Goal: Information Seeking & Learning: Learn about a topic

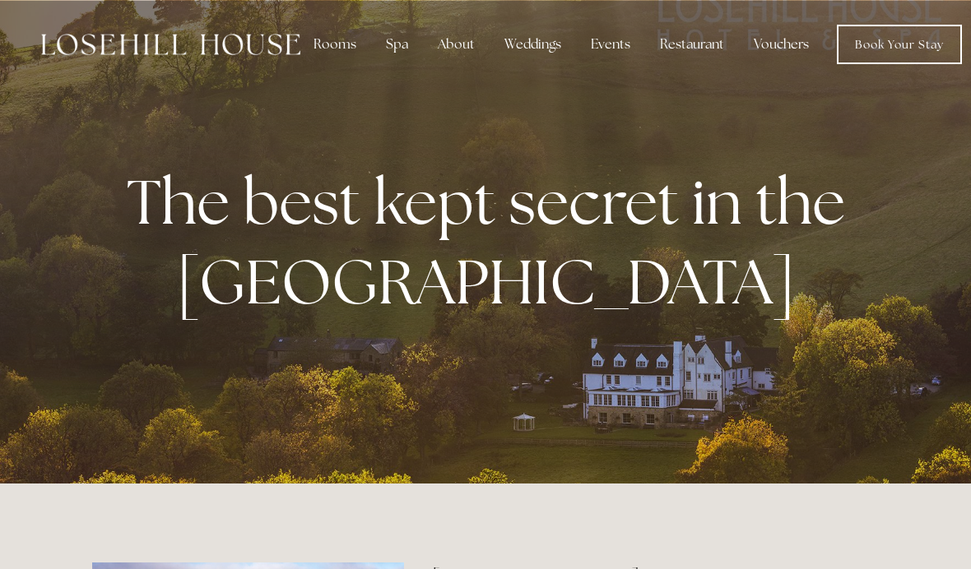
scroll to position [0, 12]
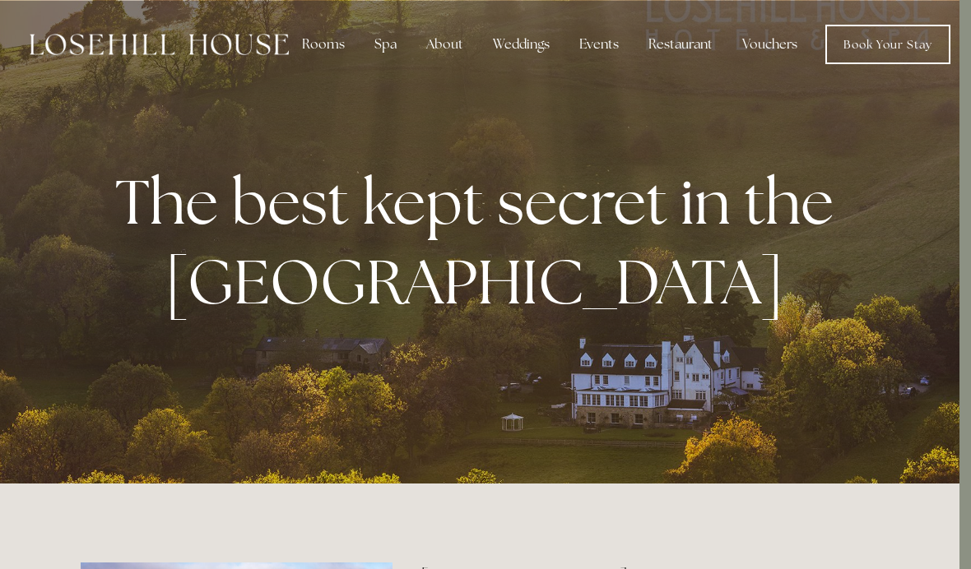
click at [316, 41] on div "Rooms" at bounding box center [323, 44] width 69 height 33
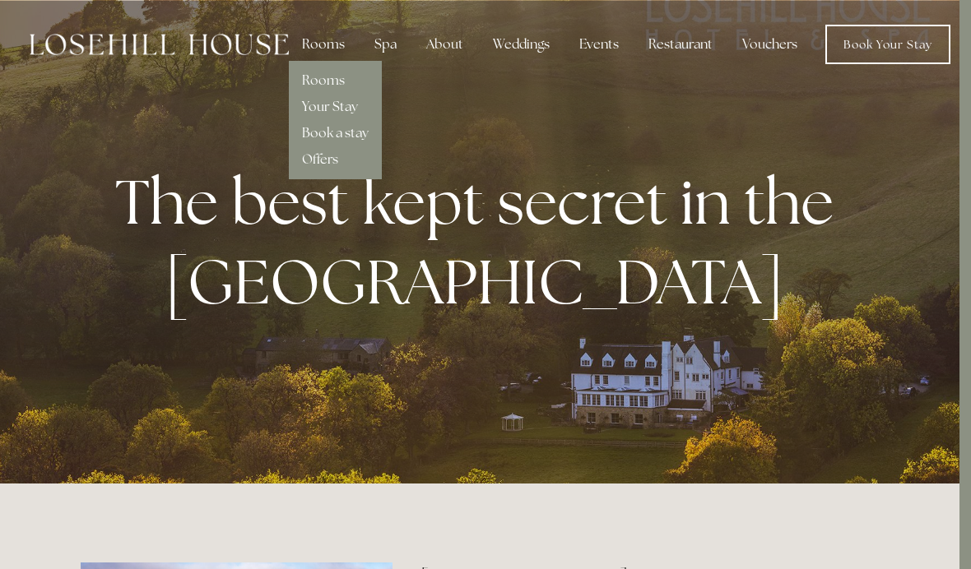
click at [346, 75] on div "Rooms" at bounding box center [335, 74] width 67 height 26
click at [331, 78] on link "Rooms" at bounding box center [323, 80] width 43 height 17
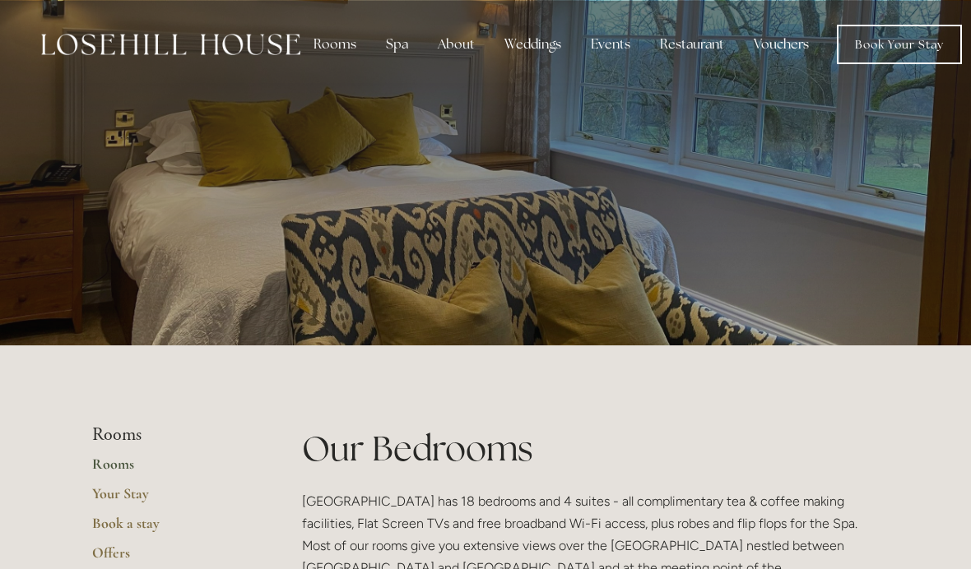
click at [740, 249] on div at bounding box center [485, 173] width 787 height 346
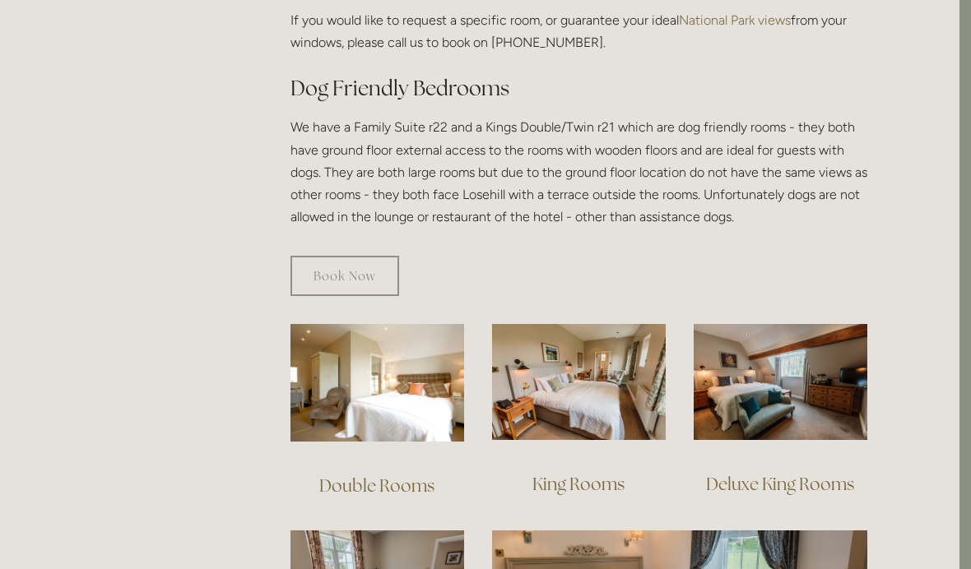
scroll to position [890, 12]
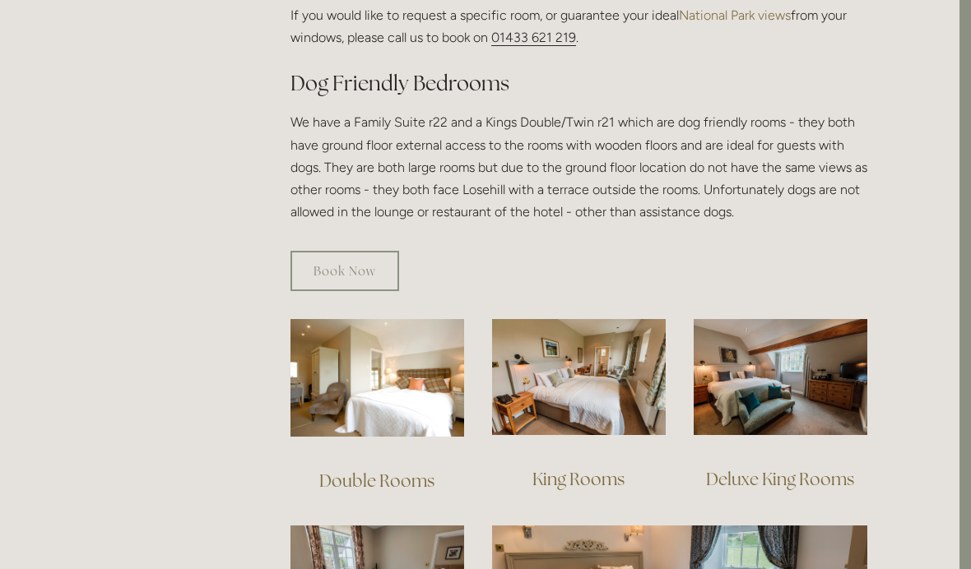
click at [393, 362] on img at bounding box center [377, 378] width 174 height 118
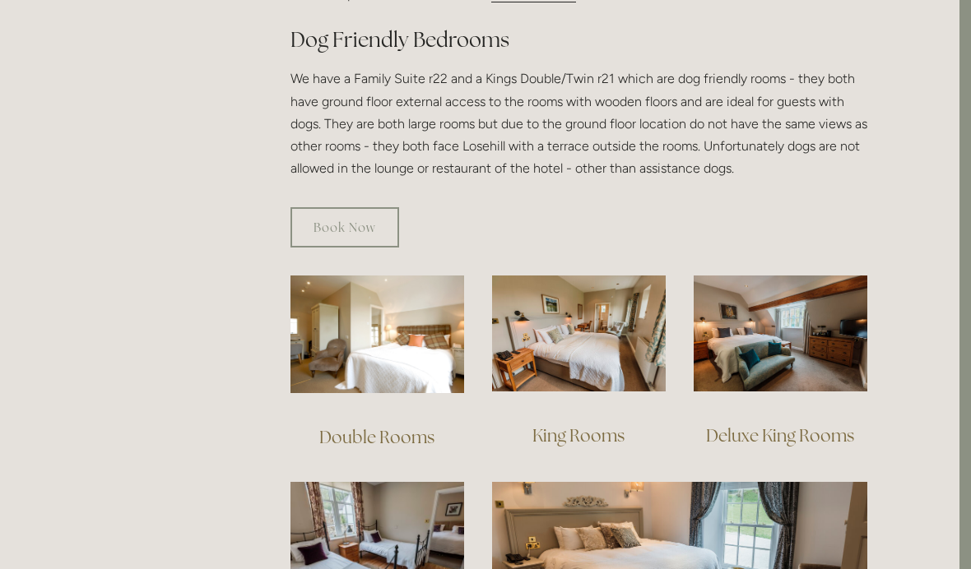
scroll to position [941, 12]
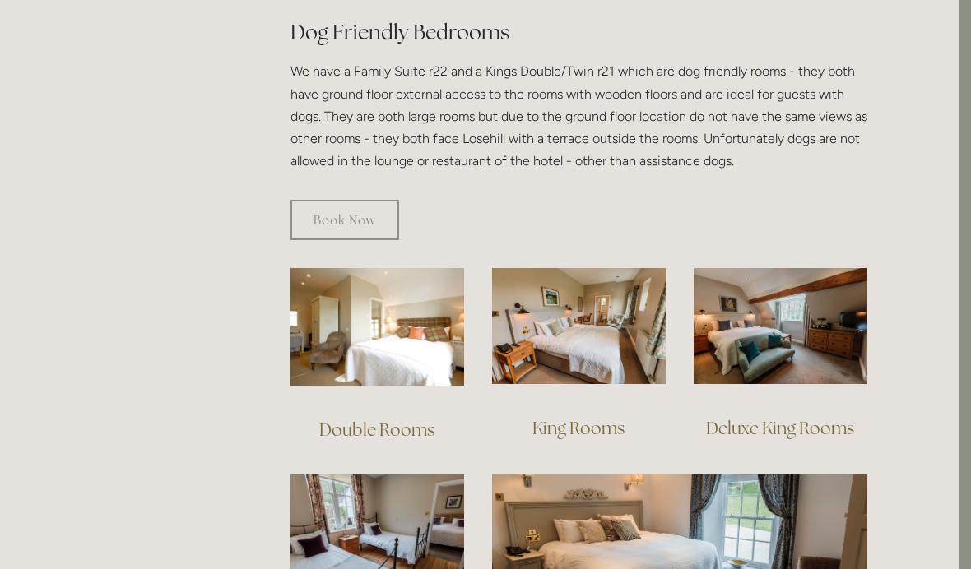
click at [811, 300] on img at bounding box center [781, 326] width 174 height 116
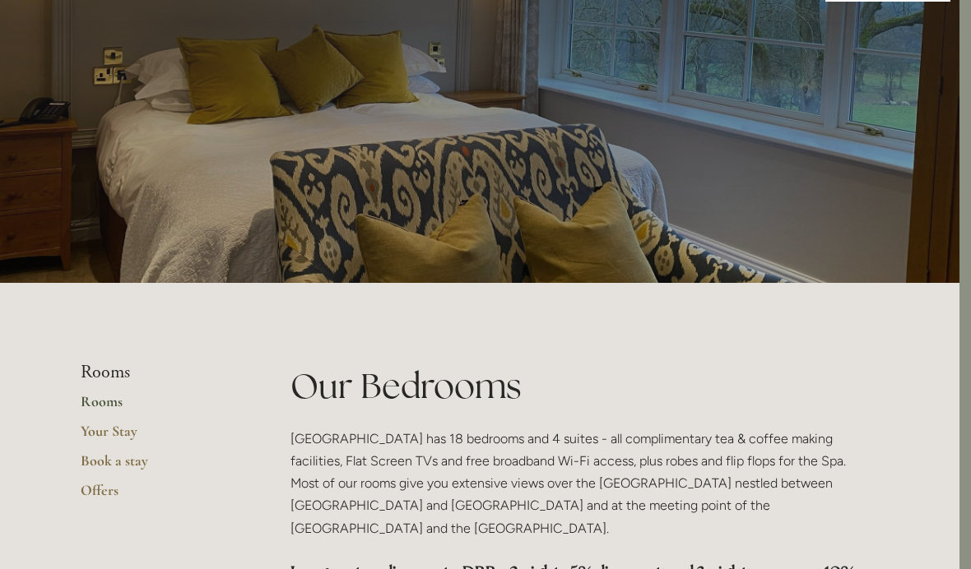
scroll to position [0, 12]
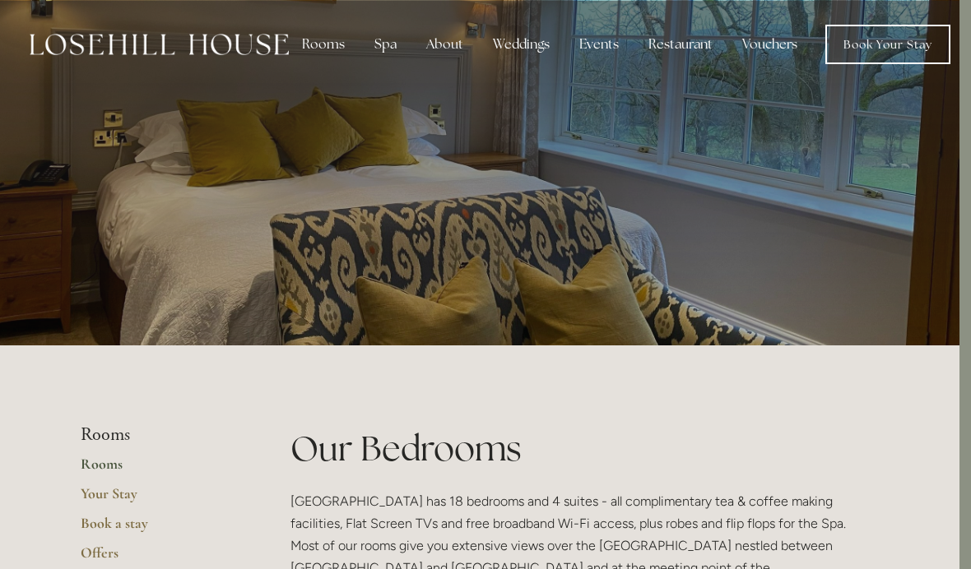
click at [673, 47] on div "Restaurant" at bounding box center [680, 44] width 91 height 33
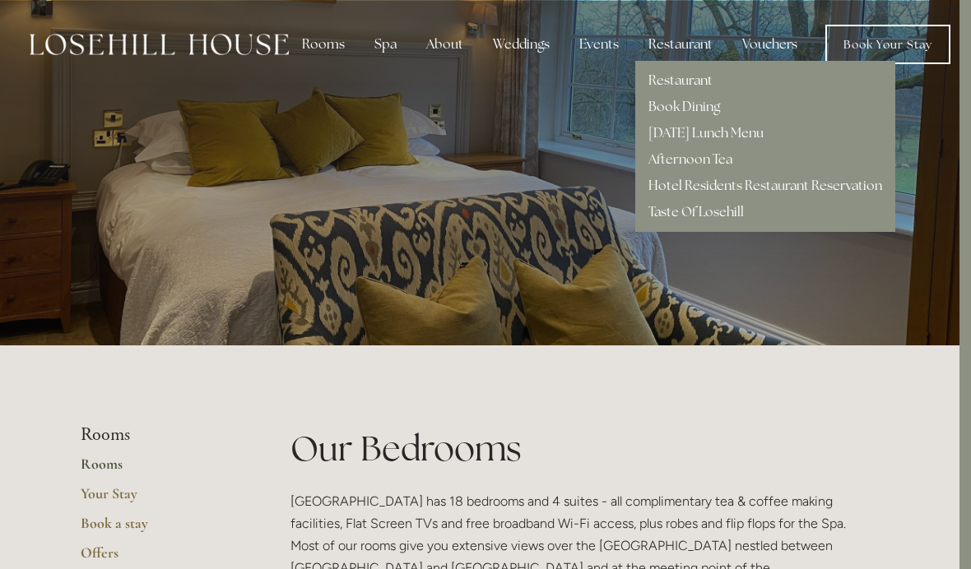
click at [687, 88] on link "Restaurant" at bounding box center [680, 80] width 64 height 17
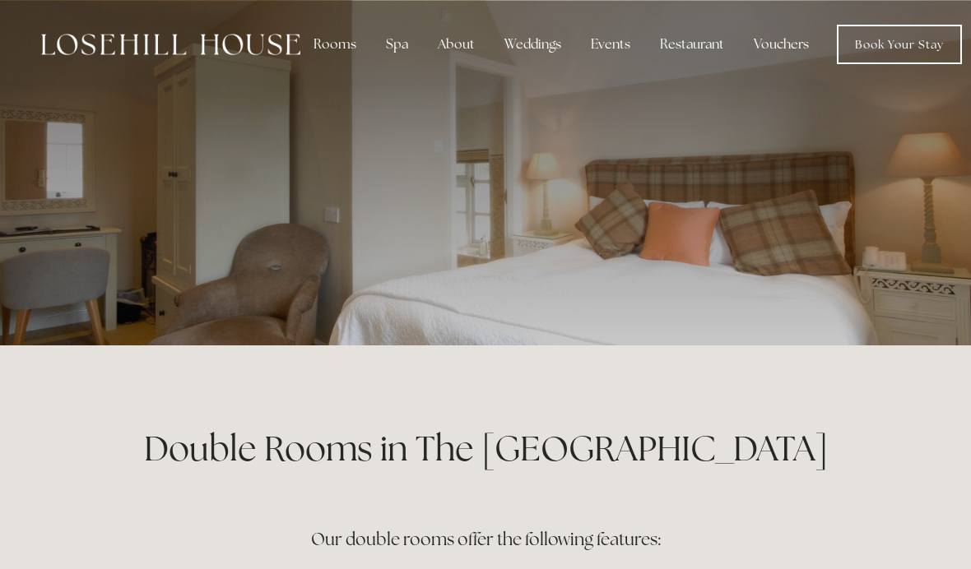
scroll to position [30, 0]
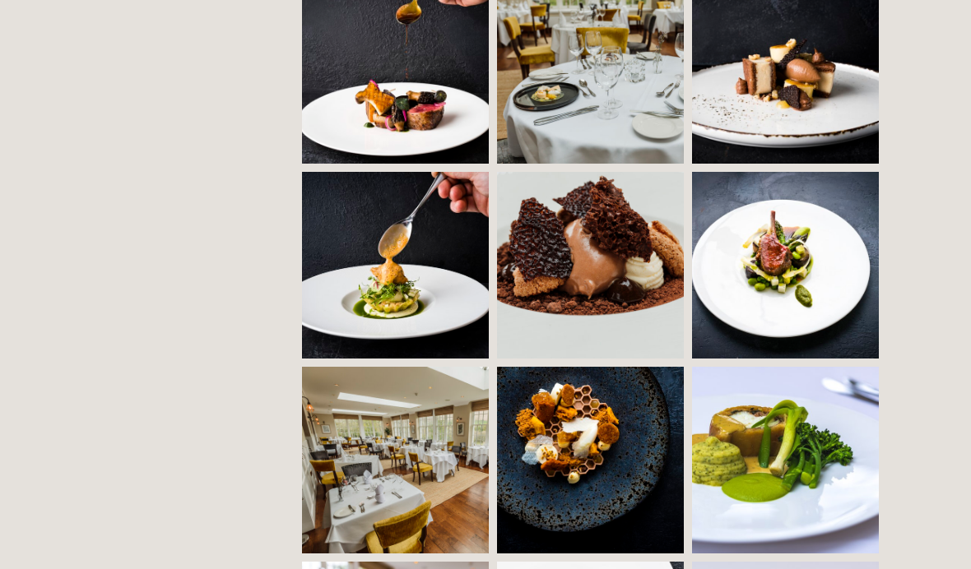
click at [425, 448] on img at bounding box center [442, 461] width 281 height 187
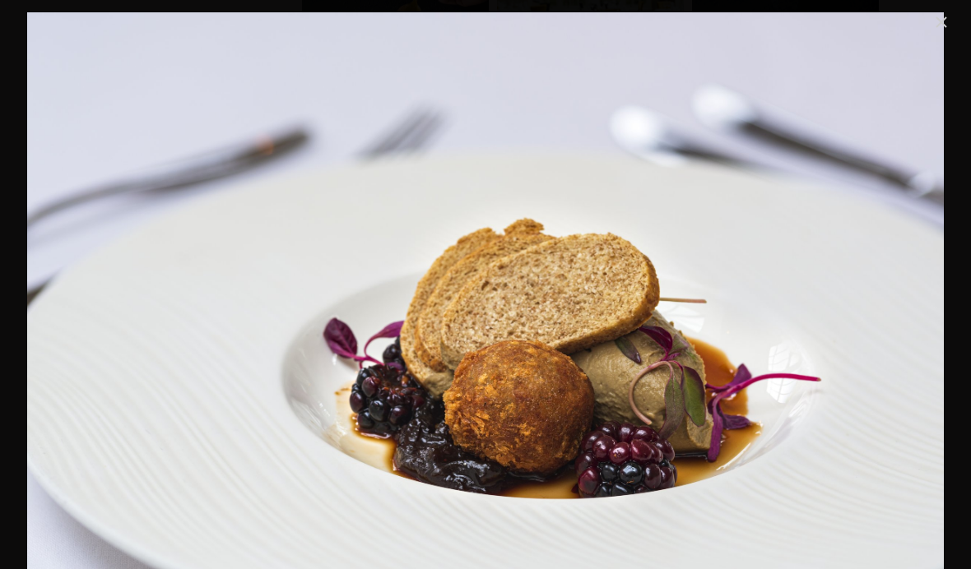
scroll to position [1344, 0]
